Goal: Find specific page/section: Find specific page/section

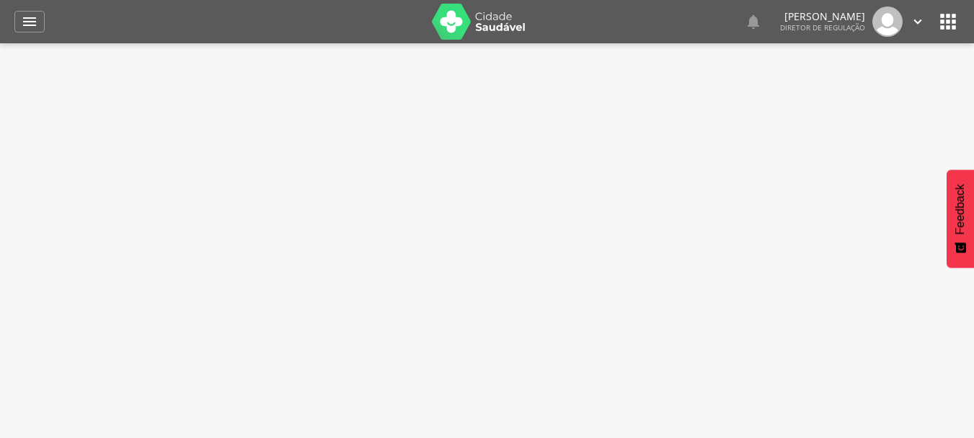
click at [919, 22] on icon "" at bounding box center [918, 22] width 16 height 16
click at [937, 22] on icon "" at bounding box center [948, 21] width 23 height 23
click at [947, 19] on icon "" at bounding box center [948, 21] width 23 height 23
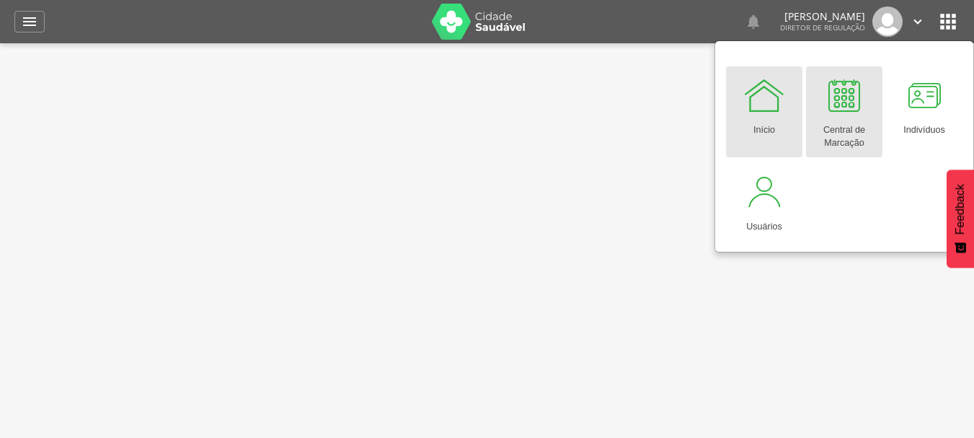
click at [821, 124] on div "Central de Marcação" at bounding box center [844, 133] width 62 height 33
